Goal: Information Seeking & Learning: Learn about a topic

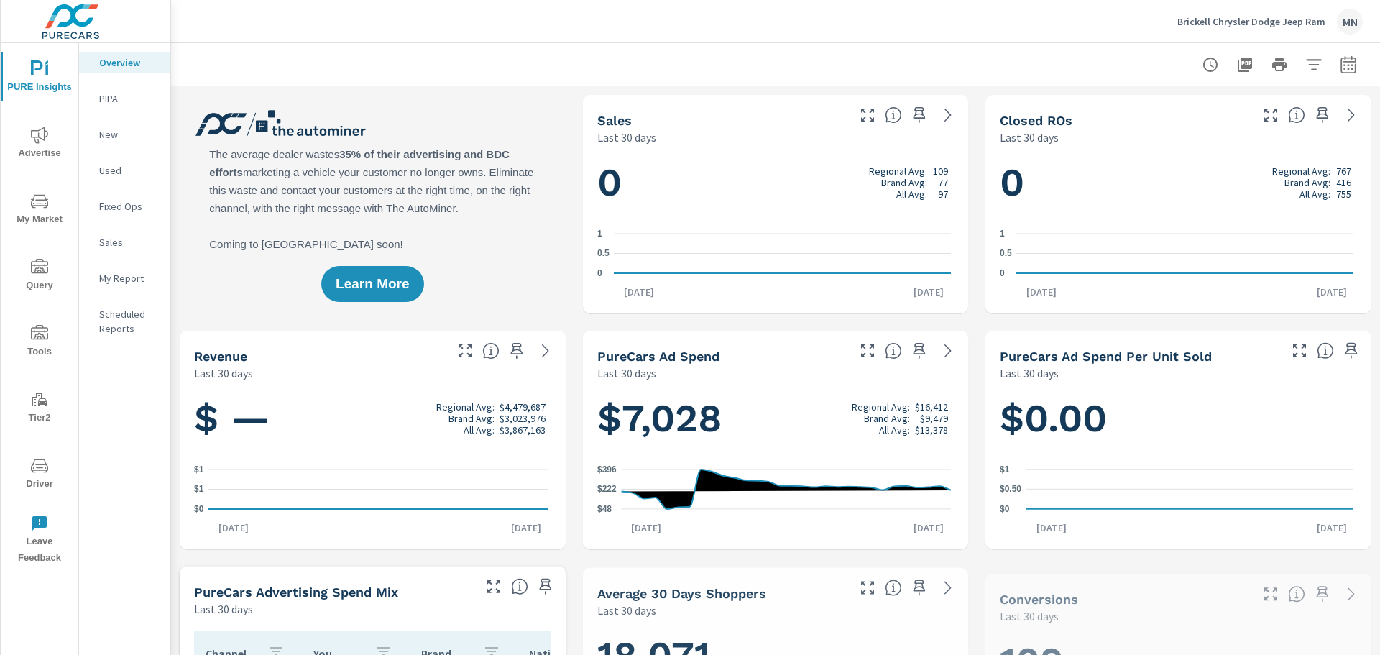
scroll to position [1, 0]
click at [39, 162] on button "Advertise" at bounding box center [40, 142] width 78 height 49
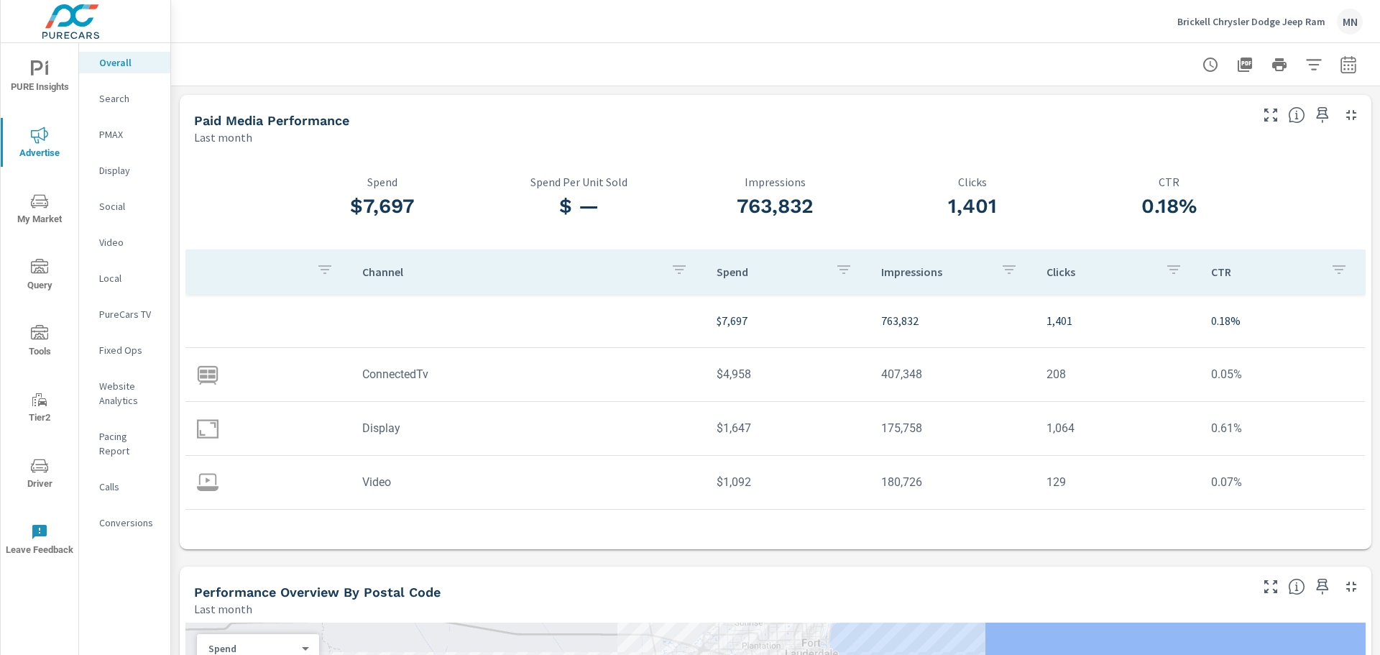
click at [124, 104] on p "Search" at bounding box center [129, 98] width 60 height 14
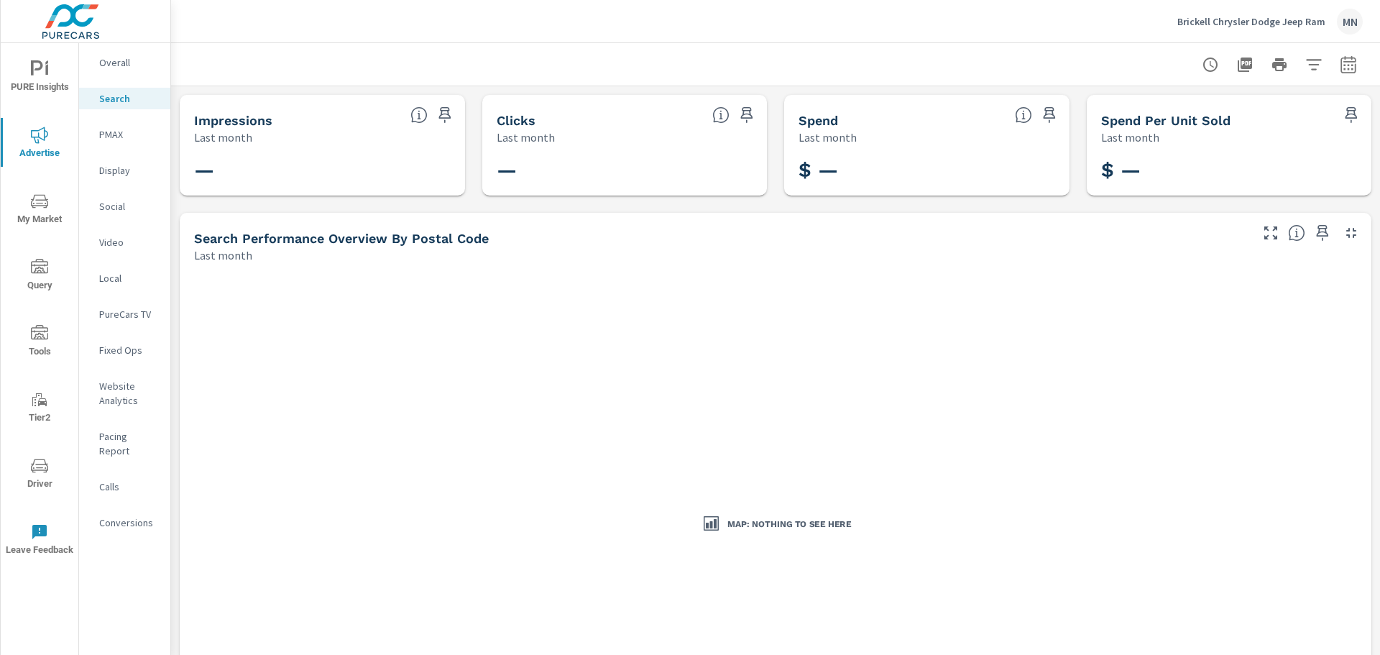
click at [107, 129] on p "PMAX" at bounding box center [129, 134] width 60 height 14
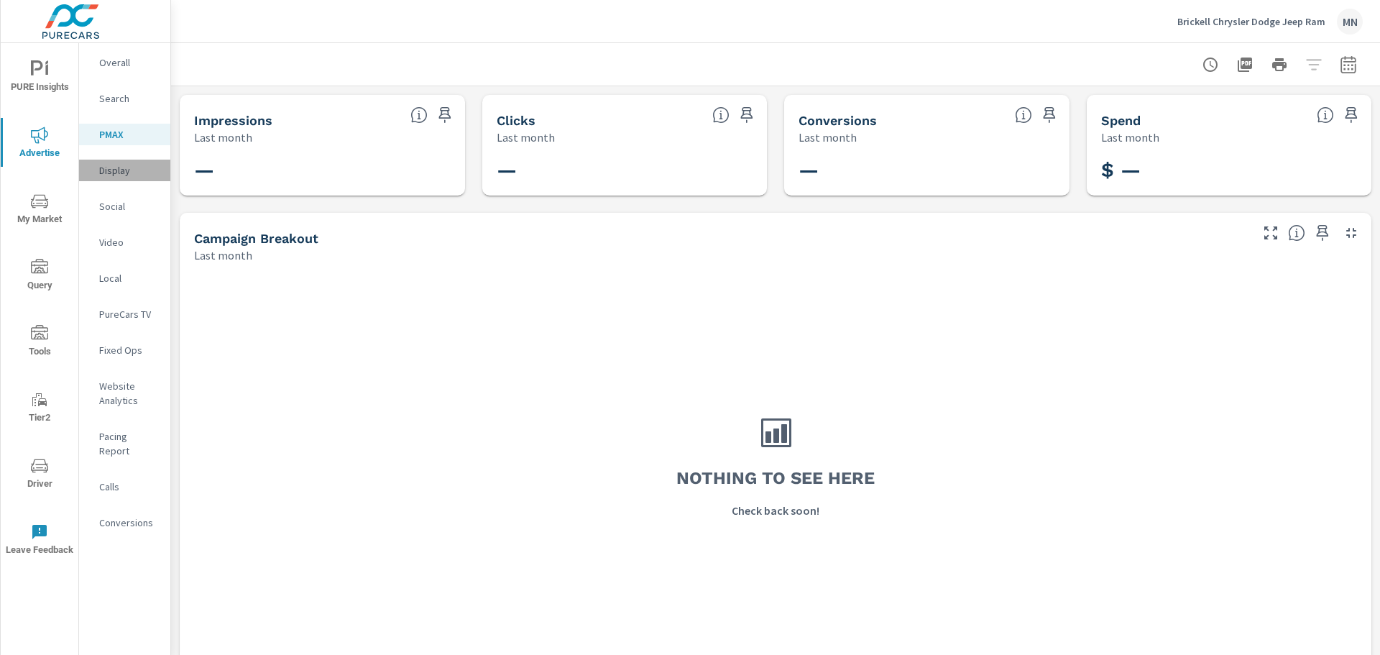
click at [114, 170] on p "Display" at bounding box center [129, 170] width 60 height 14
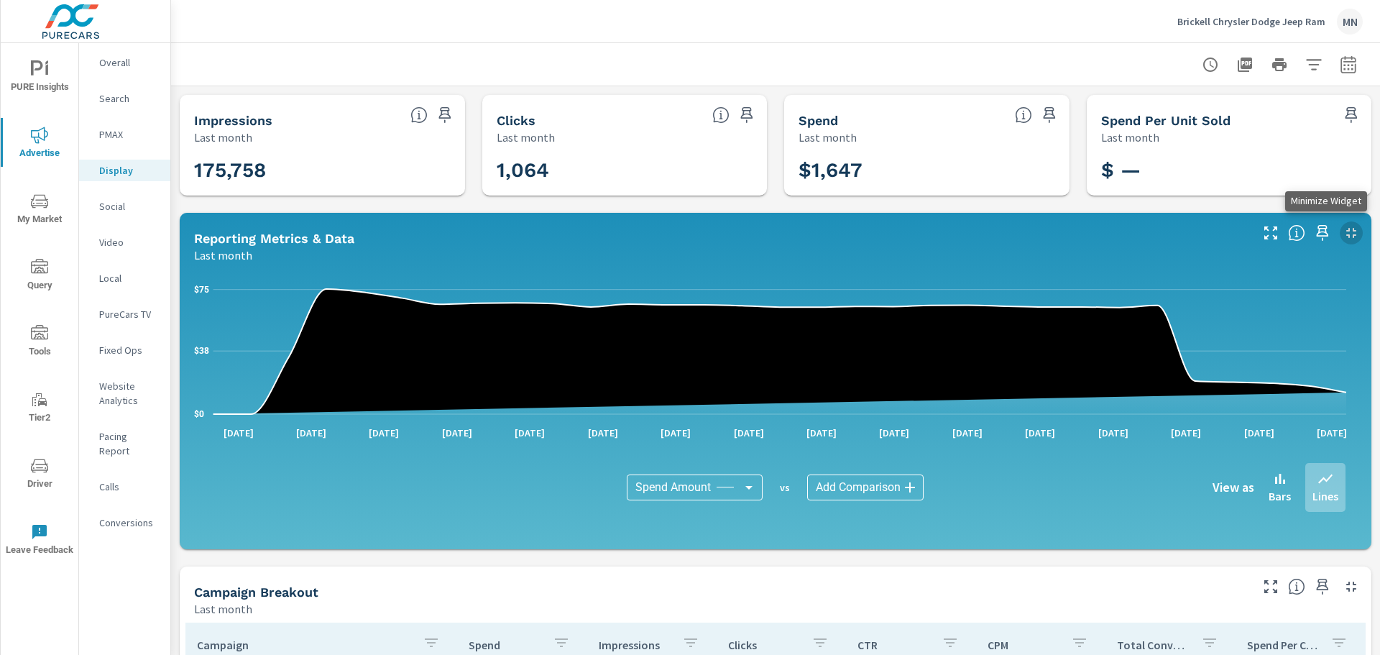
click at [1343, 227] on icon "button" at bounding box center [1351, 232] width 17 height 17
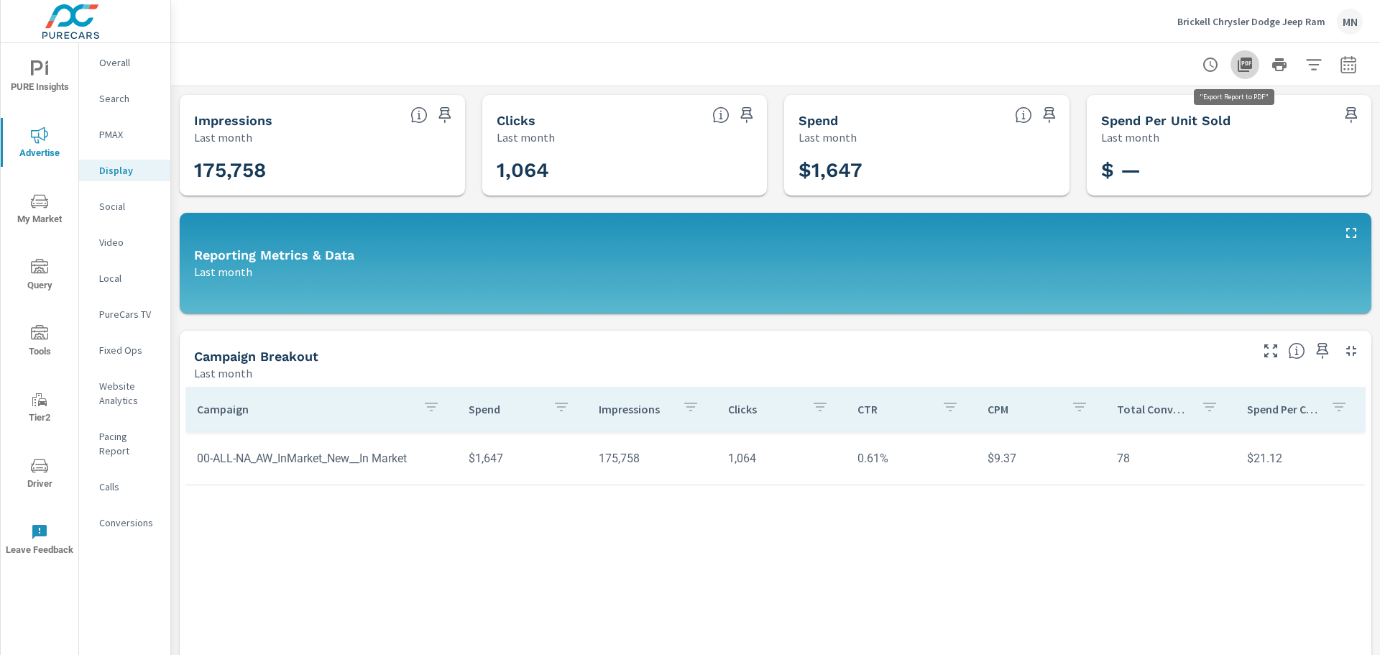
click at [1238, 65] on icon "button" at bounding box center [1245, 65] width 14 height 14
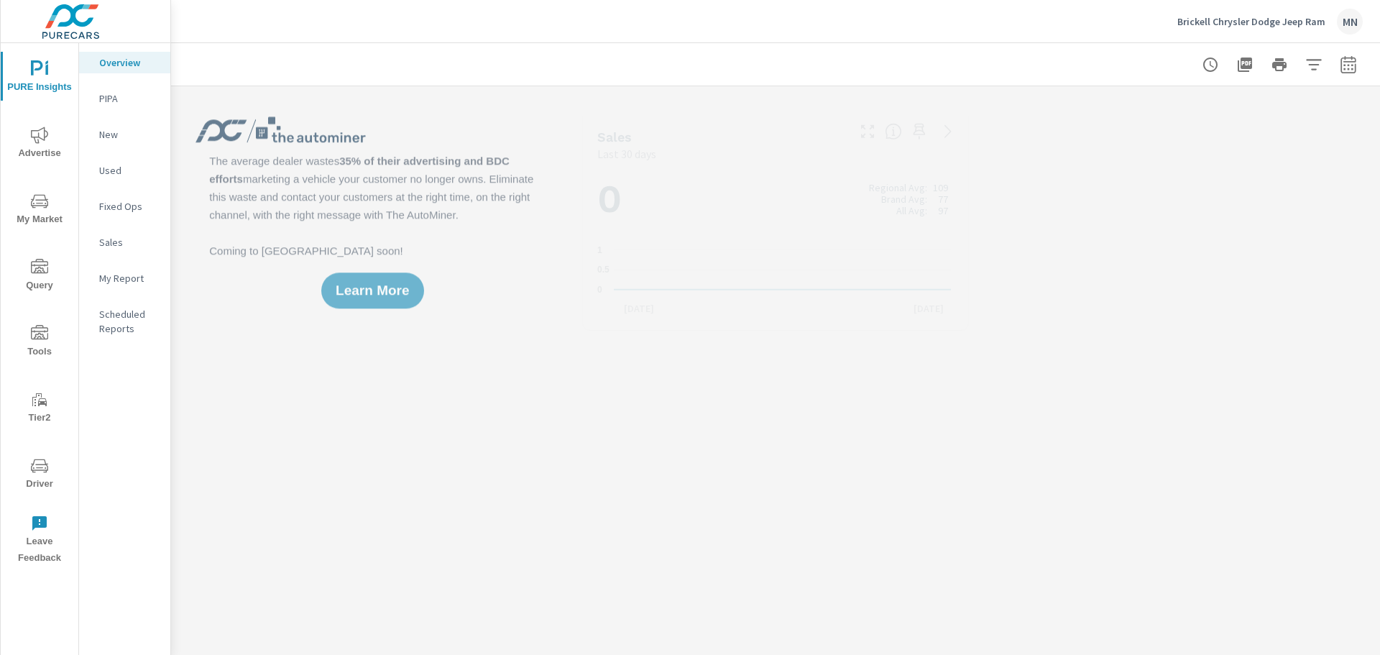
scroll to position [1, 0]
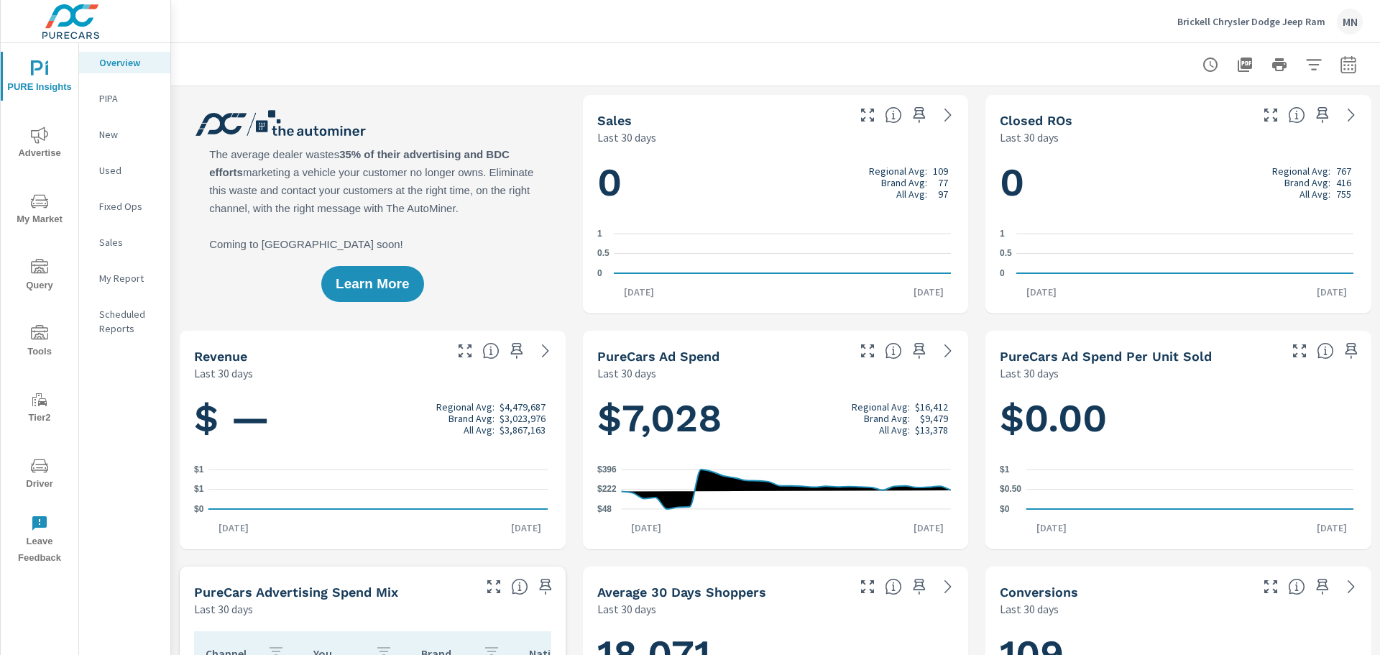
click at [29, 156] on span "Advertise" at bounding box center [39, 144] width 69 height 35
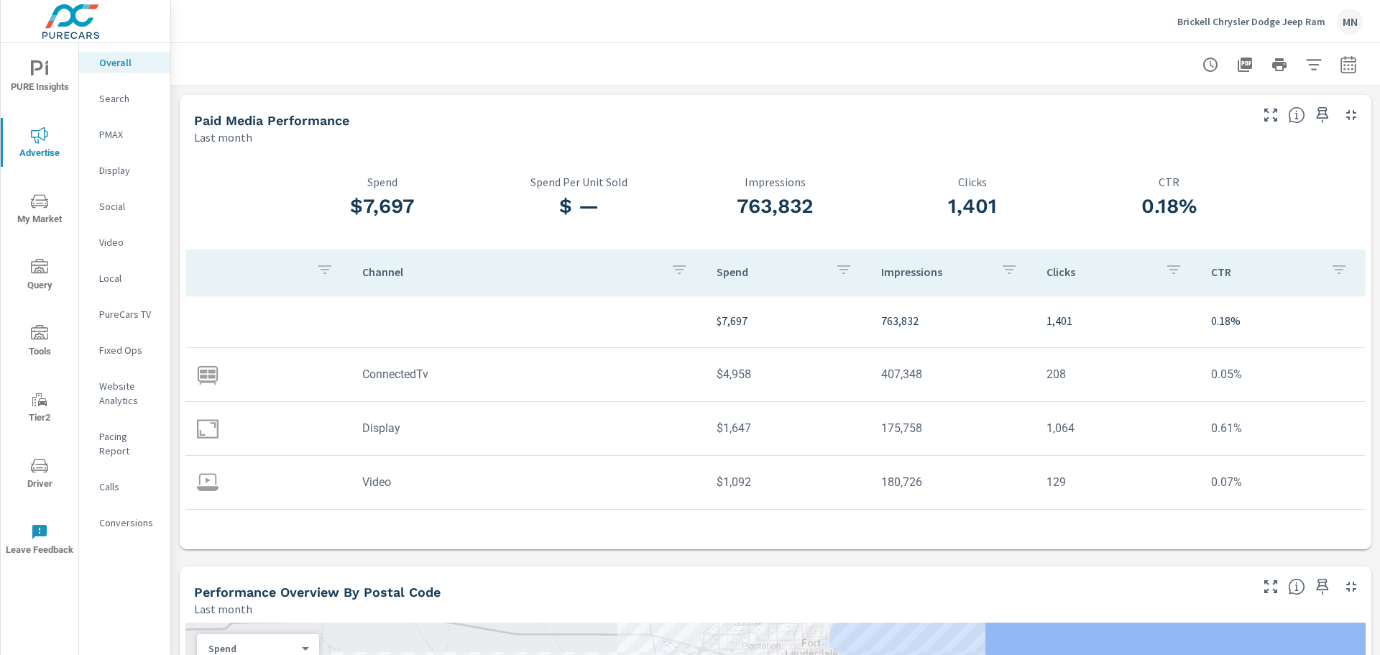
click at [116, 208] on p "Social" at bounding box center [129, 206] width 60 height 14
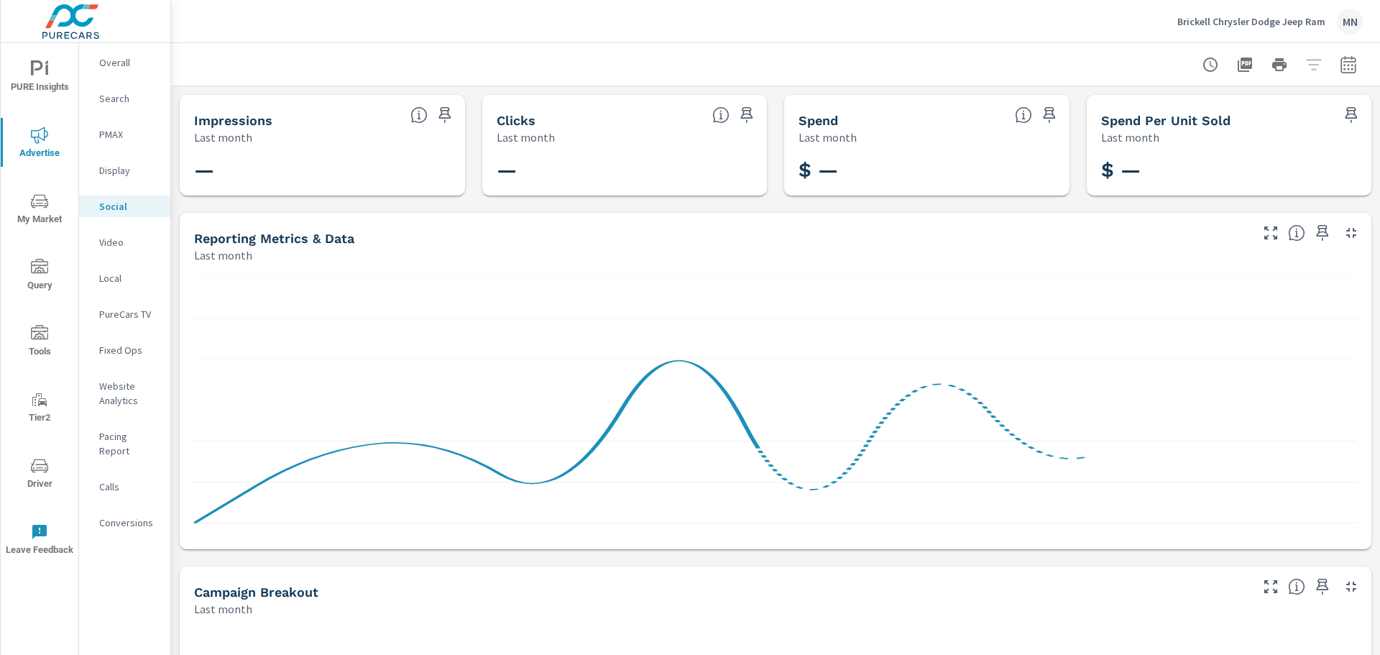
click at [114, 240] on p "Video" at bounding box center [129, 242] width 60 height 14
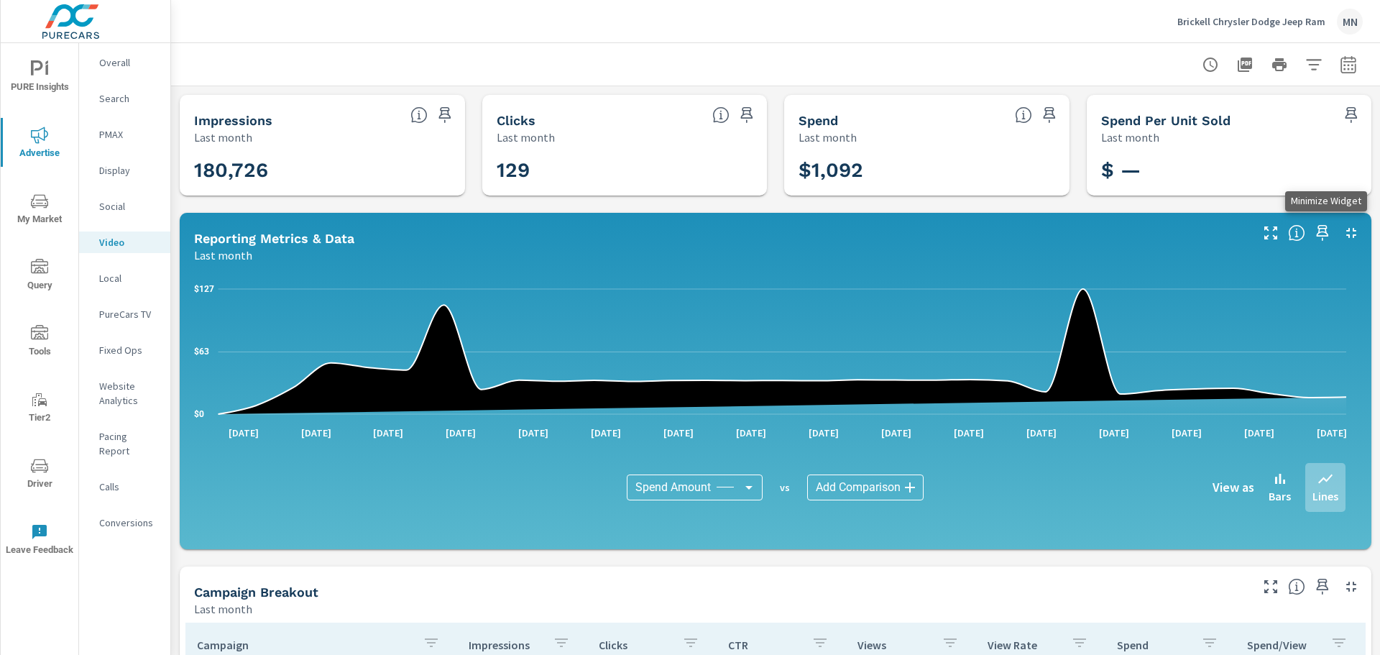
click at [1340, 229] on button "button" at bounding box center [1351, 232] width 23 height 23
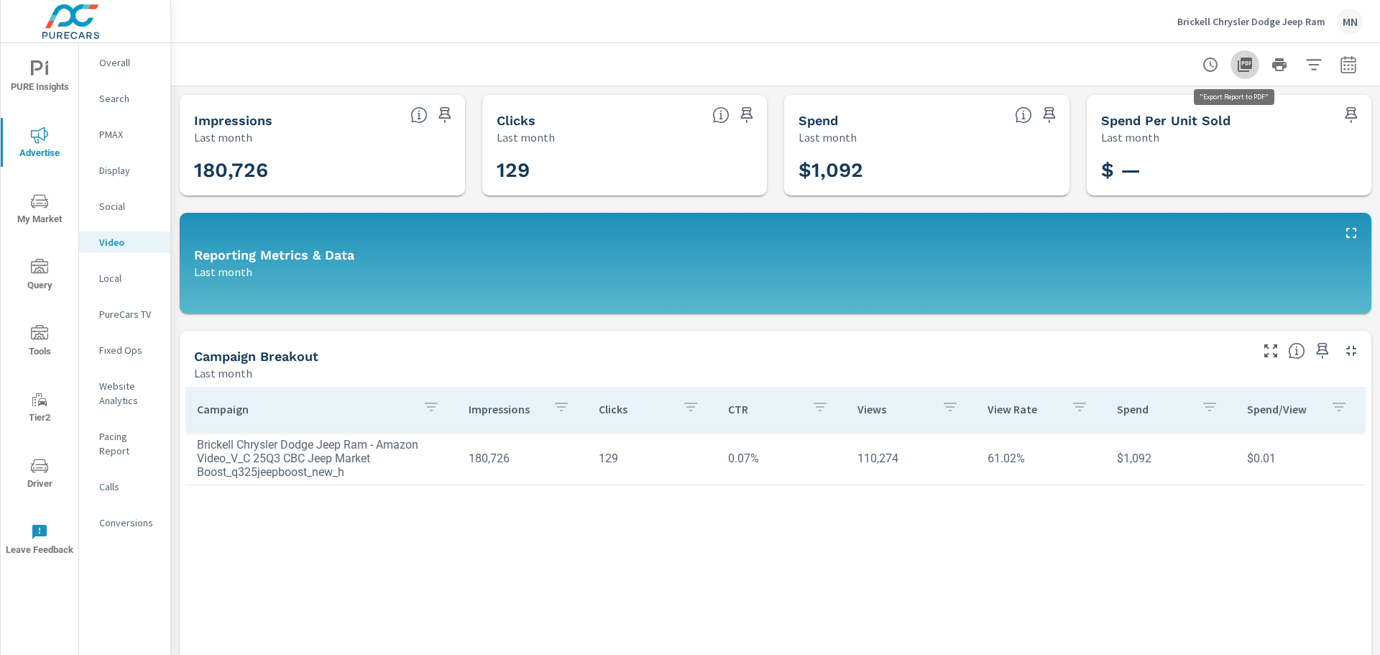
click at [1236, 58] on icon "button" at bounding box center [1244, 64] width 17 height 17
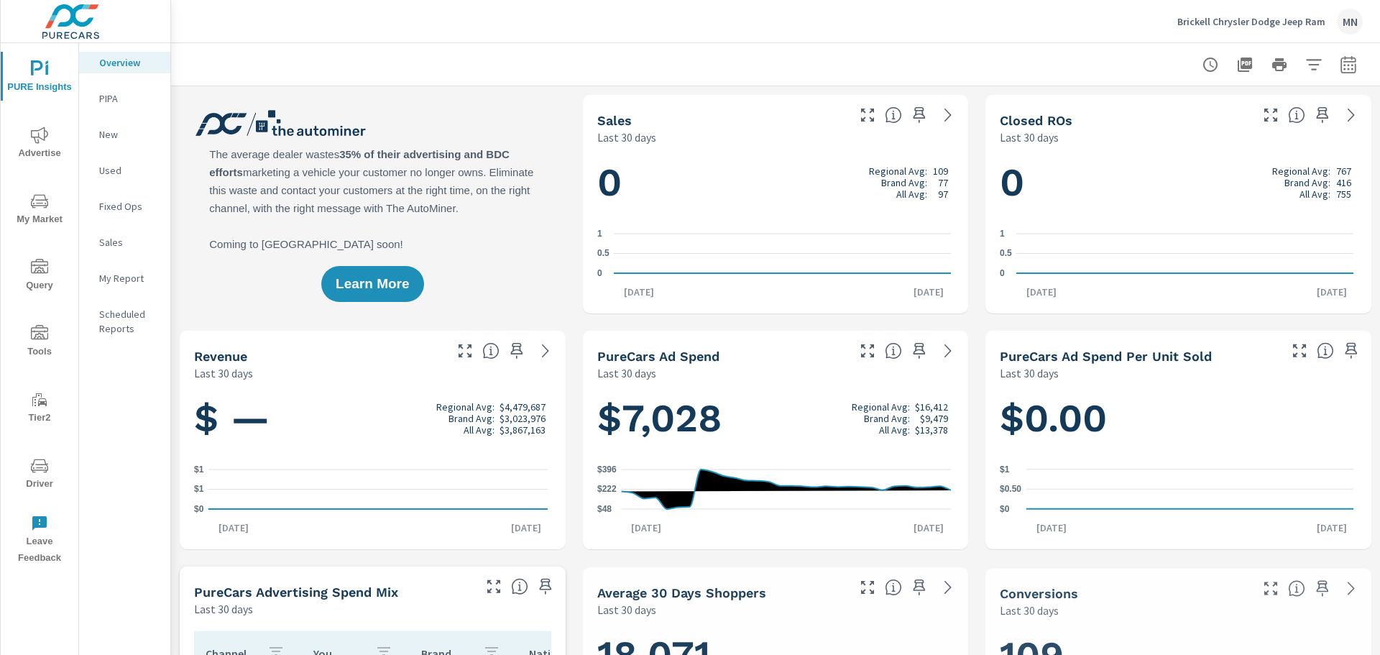
scroll to position [1, 0]
click at [36, 139] on icon "nav menu" at bounding box center [39, 135] width 17 height 17
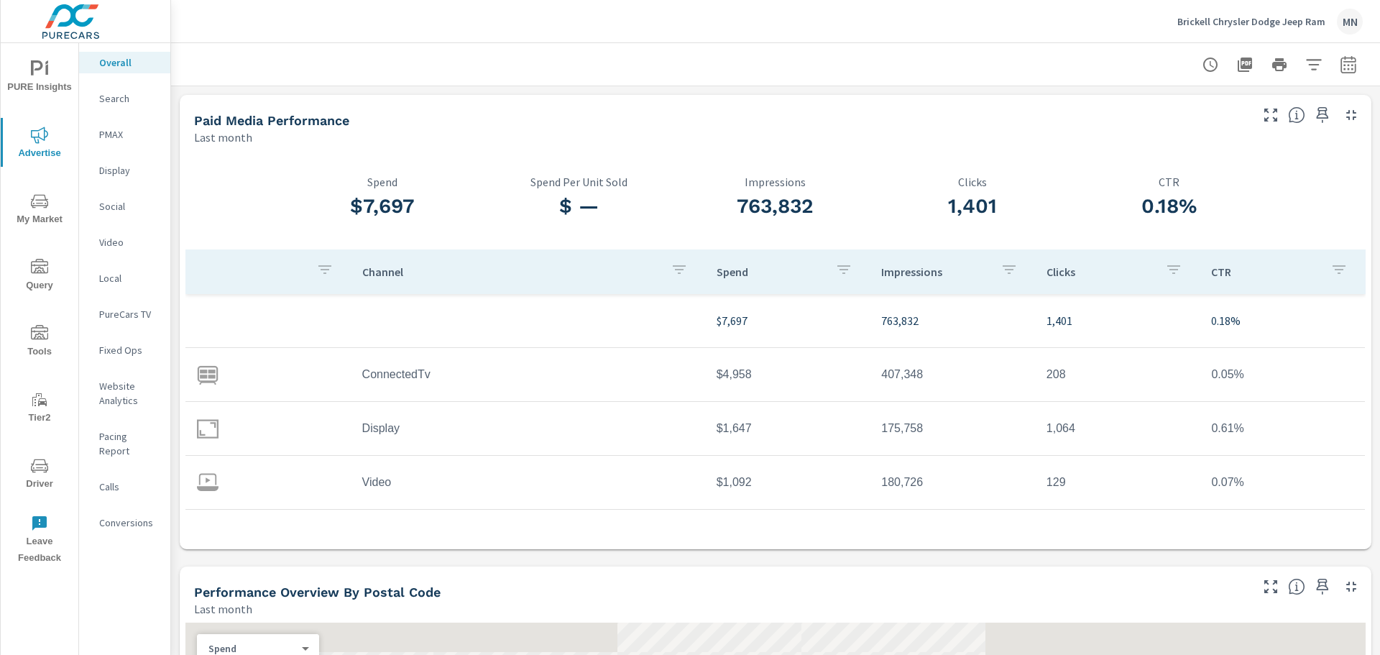
click at [123, 276] on p "Local" at bounding box center [129, 278] width 60 height 14
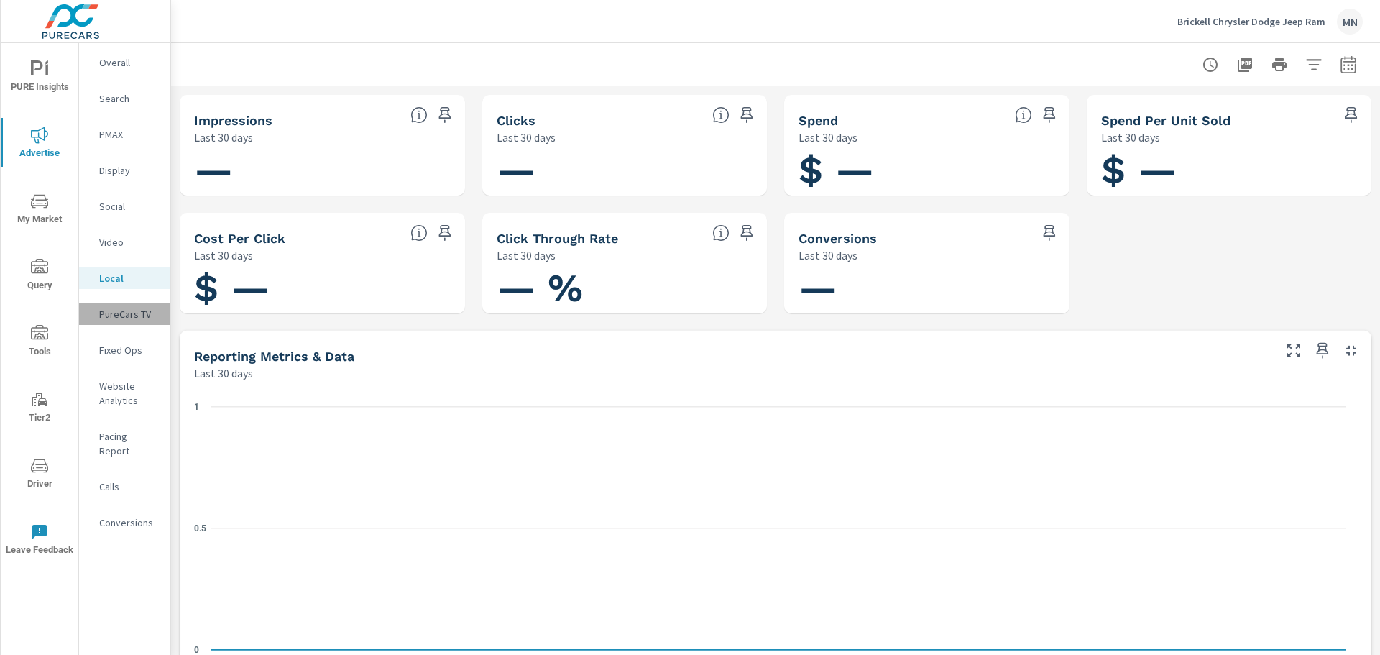
click at [124, 308] on p "PureCars TV" at bounding box center [129, 314] width 60 height 14
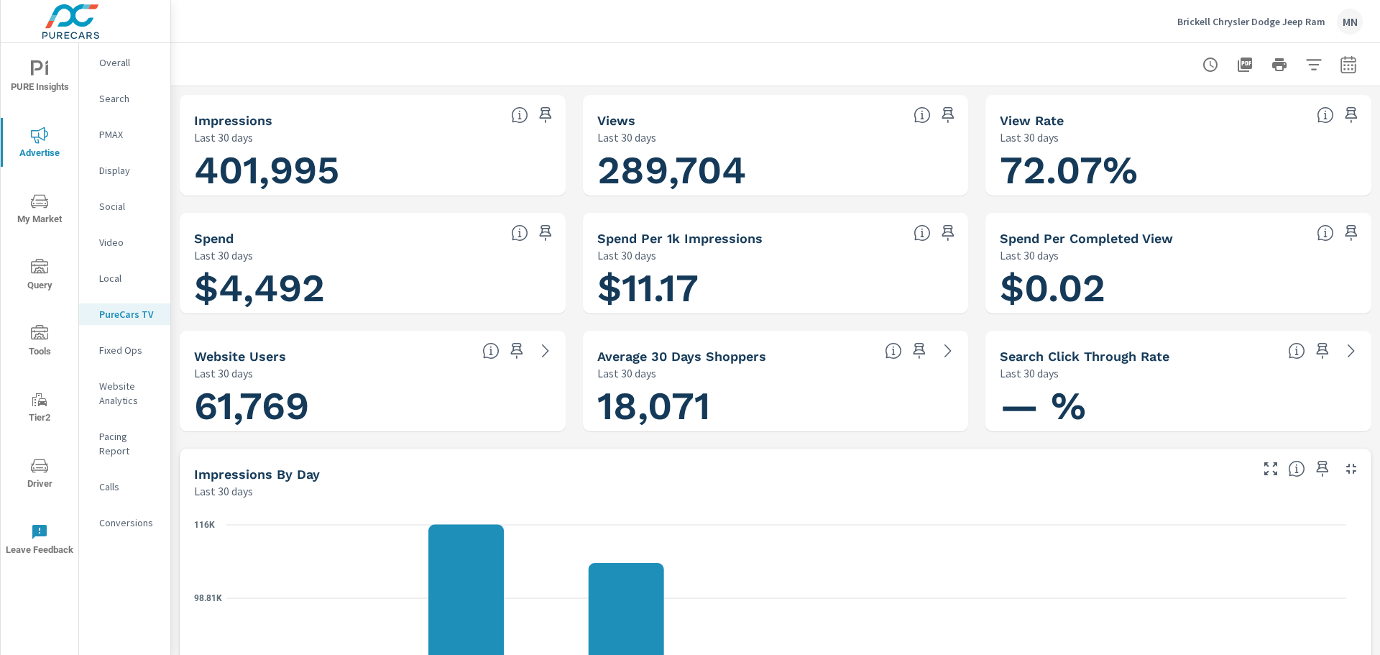
scroll to position [1, 0]
click at [1343, 468] on icon "button" at bounding box center [1351, 468] width 17 height 17
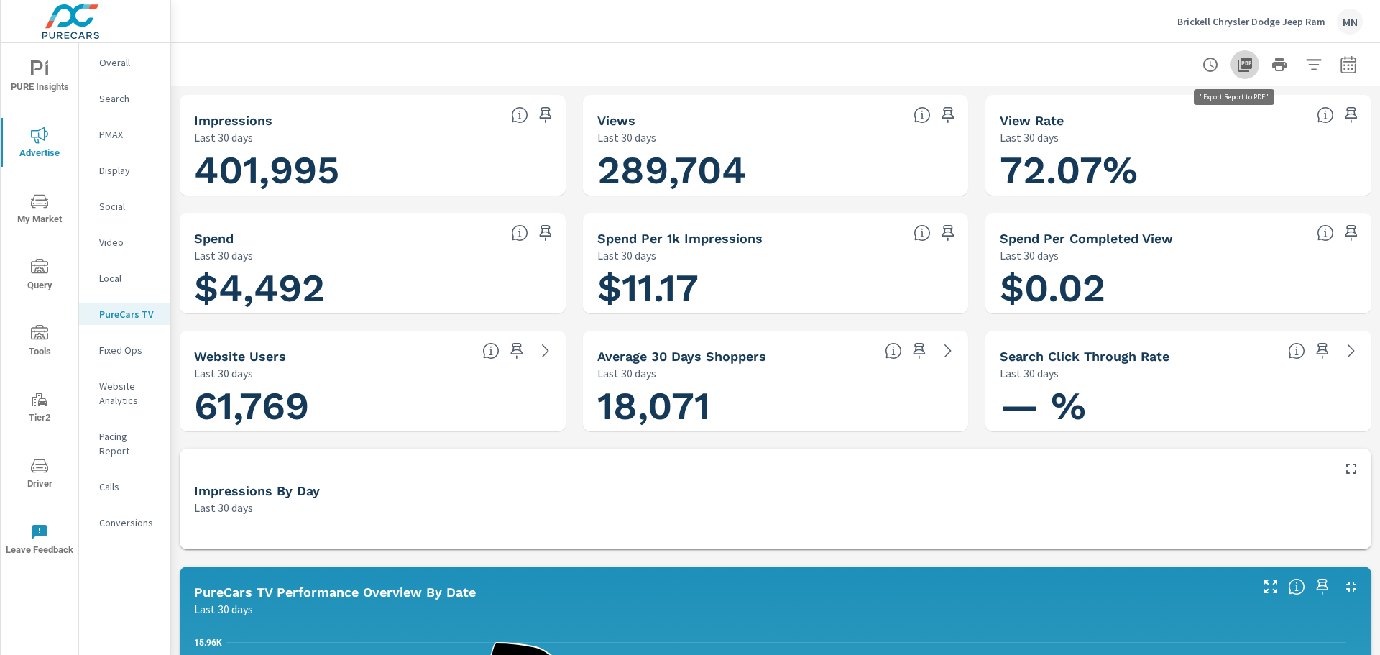
click at [1241, 65] on icon "button" at bounding box center [1245, 65] width 14 height 14
drag, startPoint x: 1181, startPoint y: 17, endPoint x: 654, endPoint y: 37, distance: 527.3
click at [942, 23] on div "Brickell Chrysler Dodge Jeep Ram MN" at bounding box center [775, 21] width 1175 height 42
click at [1343, 588] on icon "button" at bounding box center [1351, 586] width 17 height 17
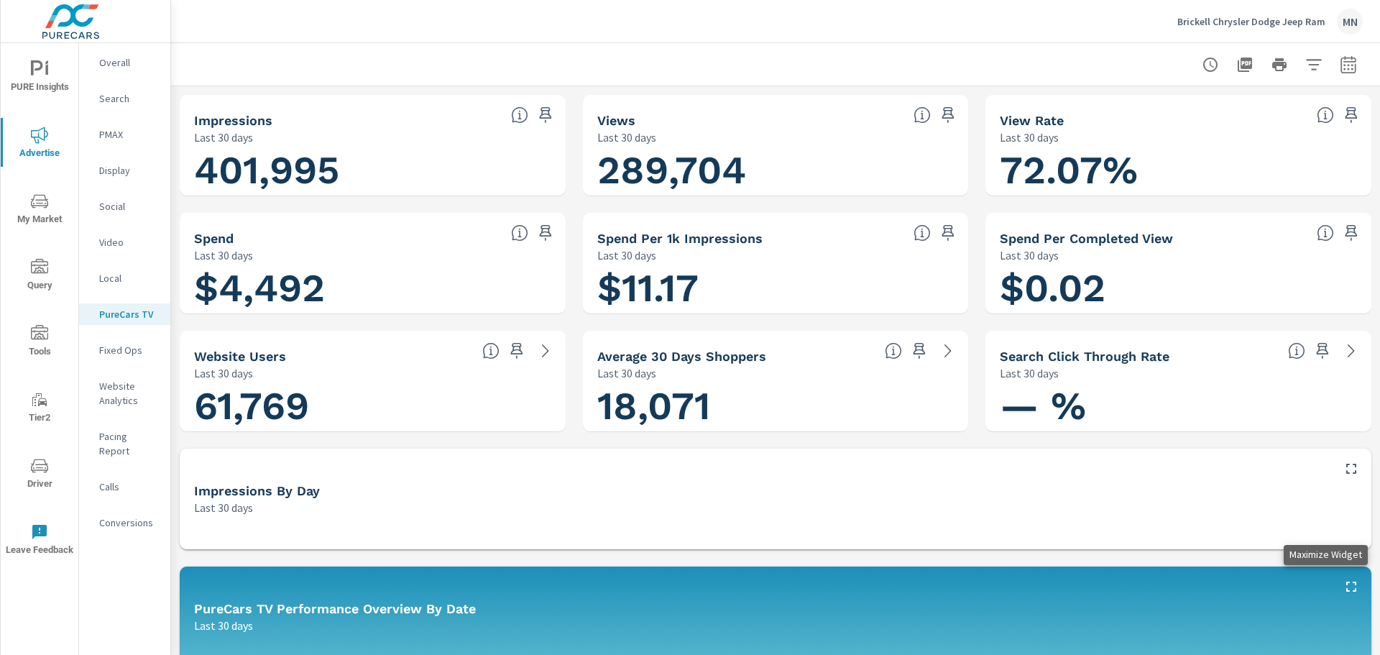
click at [1343, 588] on icon "button" at bounding box center [1351, 586] width 17 height 17
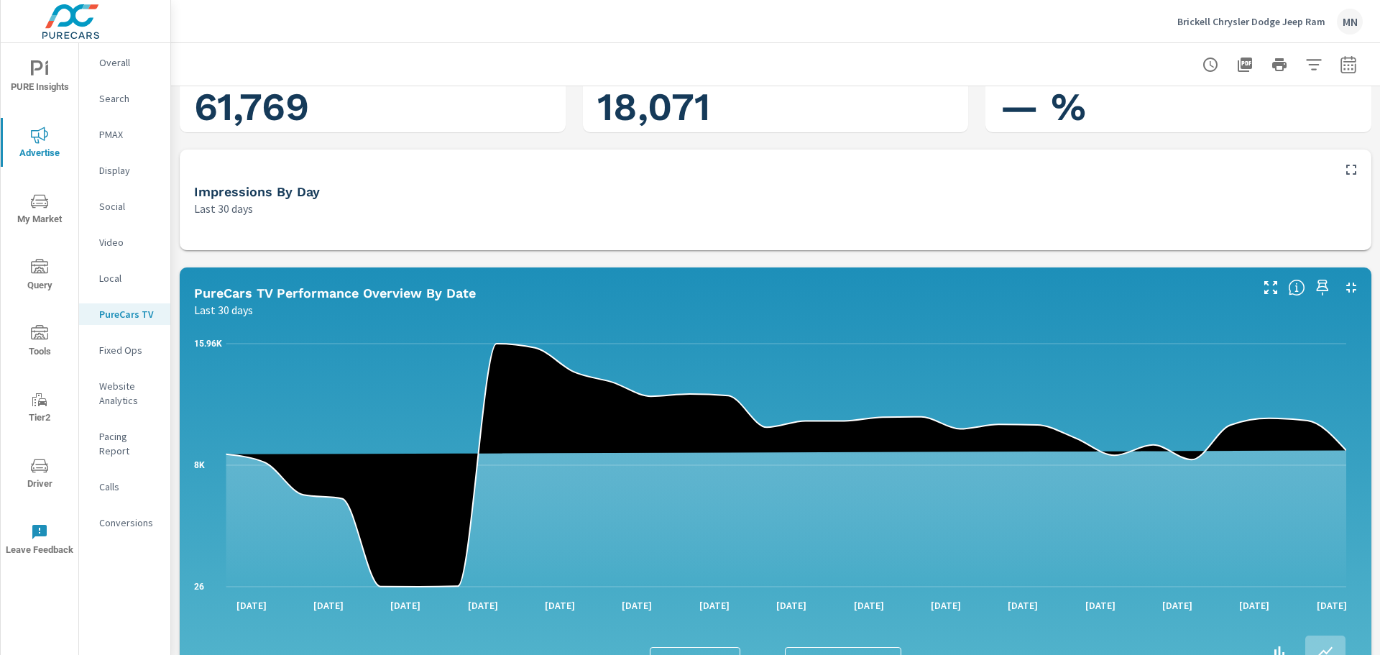
scroll to position [359, 0]
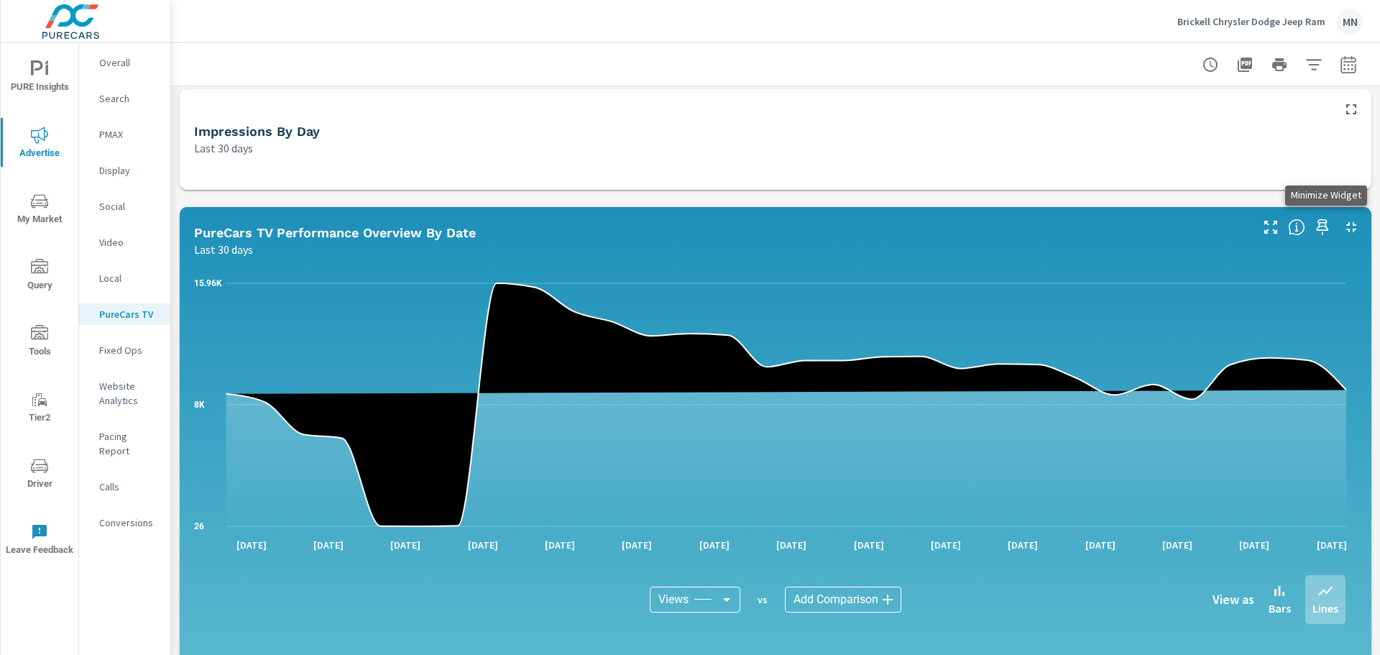
click at [1344, 218] on button "button" at bounding box center [1351, 227] width 23 height 23
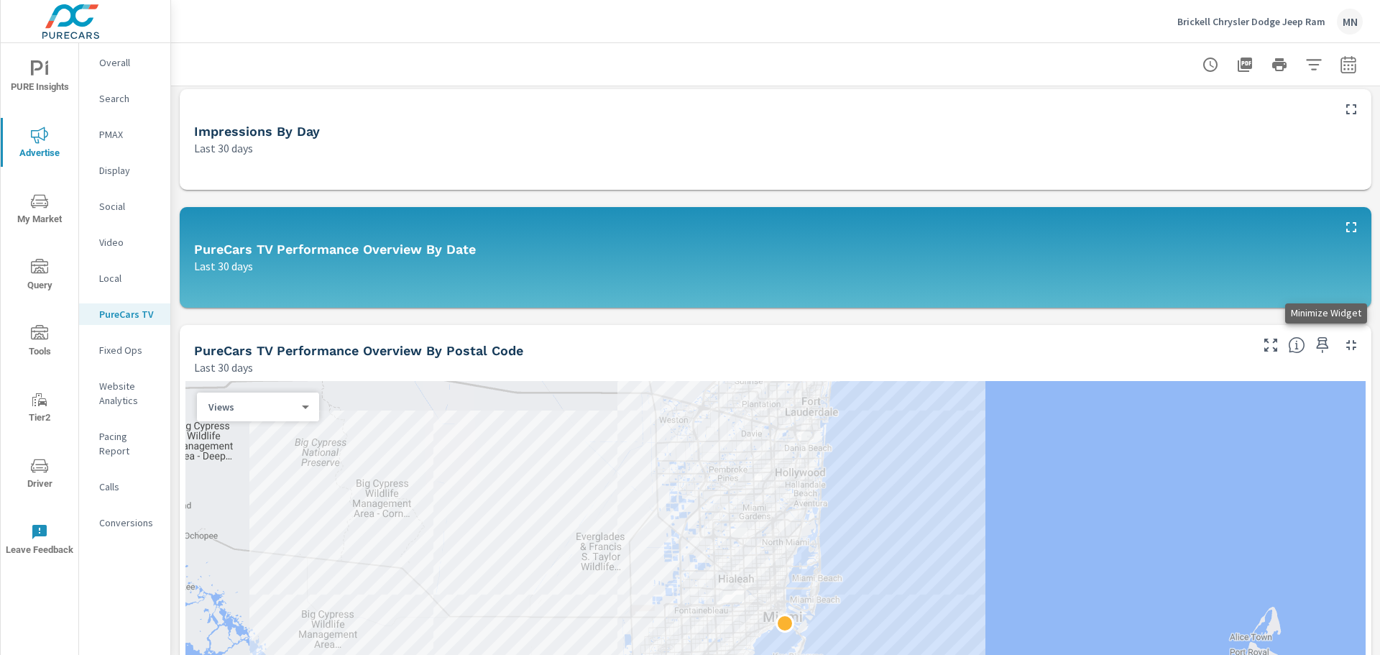
click at [1343, 346] on icon "button" at bounding box center [1351, 344] width 17 height 17
